Goal: Complete application form

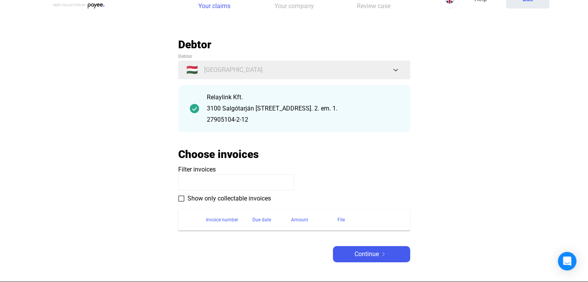
scroll to position [39, 0]
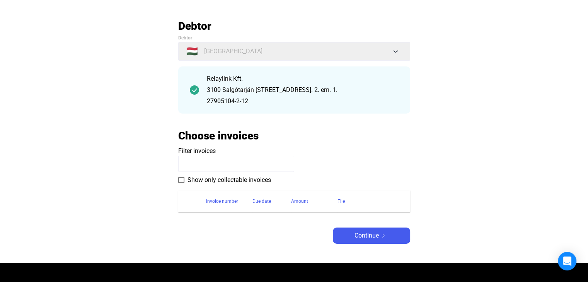
click at [225, 164] on input at bounding box center [236, 164] width 116 height 16
click at [214, 177] on span "Show only collectable invoices" at bounding box center [230, 180] width 84 height 9
click at [220, 161] on input at bounding box center [236, 164] width 116 height 16
click at [270, 130] on div "Choose invoices" at bounding box center [294, 136] width 232 height 14
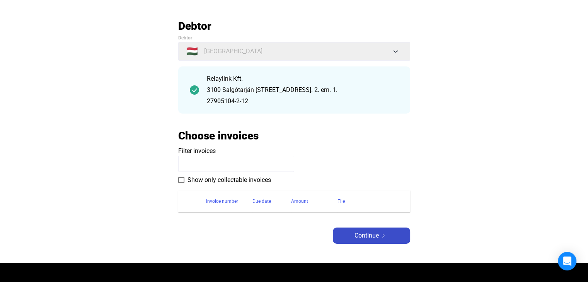
click at [402, 235] on div "Continue" at bounding box center [371, 235] width 73 height 9
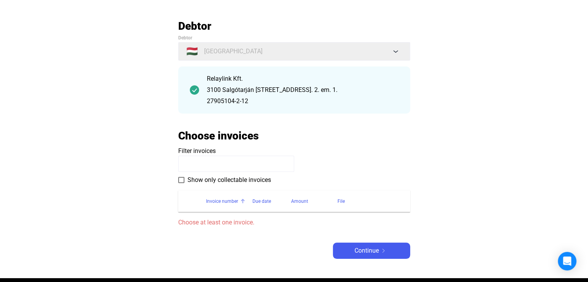
click at [226, 201] on div "Invoice number" at bounding box center [222, 201] width 32 height 9
click at [189, 181] on span "Show only collectable invoices" at bounding box center [230, 180] width 84 height 9
click at [198, 163] on input at bounding box center [236, 164] width 116 height 16
click at [198, 183] on span "Show only collectable invoices" at bounding box center [230, 180] width 84 height 9
click at [201, 169] on input at bounding box center [236, 164] width 116 height 16
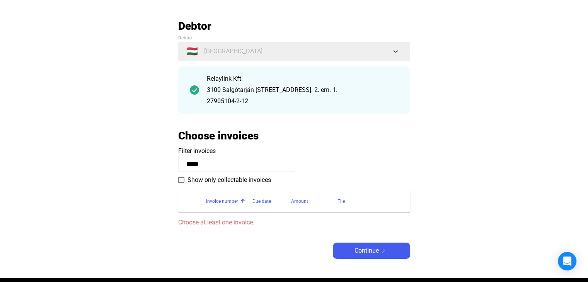
click at [280, 148] on payee-form-field "Filter invoices *****" at bounding box center [294, 160] width 232 height 26
click at [257, 171] on input "*****" at bounding box center [236, 164] width 116 height 16
type input "*********"
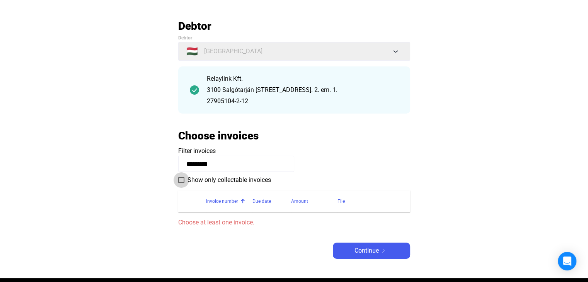
click at [268, 180] on span "Show only collectable invoices" at bounding box center [230, 180] width 84 height 9
click at [268, 181] on span "Show only collectable invoices" at bounding box center [230, 180] width 84 height 9
click at [231, 199] on div "Invoice number" at bounding box center [222, 201] width 32 height 9
click at [264, 205] on div "Due date" at bounding box center [261, 201] width 19 height 9
click at [223, 226] on span "Choose at least one invoice." at bounding box center [294, 222] width 232 height 9
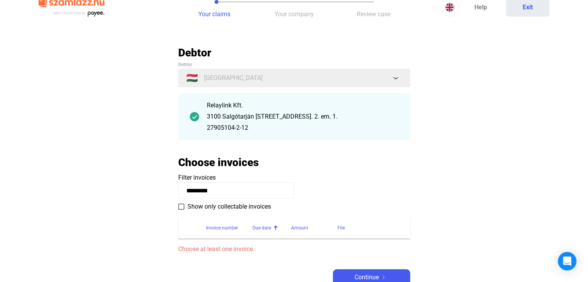
scroll to position [0, 0]
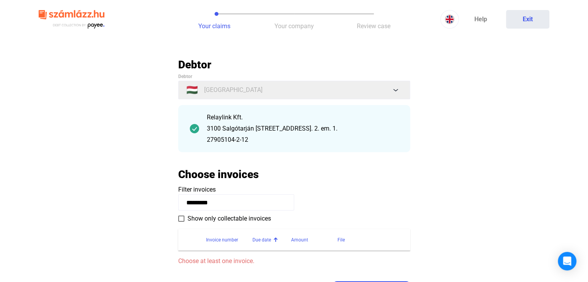
click at [302, 20] on button "Your company" at bounding box center [294, 19] width 80 height 39
